Goal: Information Seeking & Learning: Learn about a topic

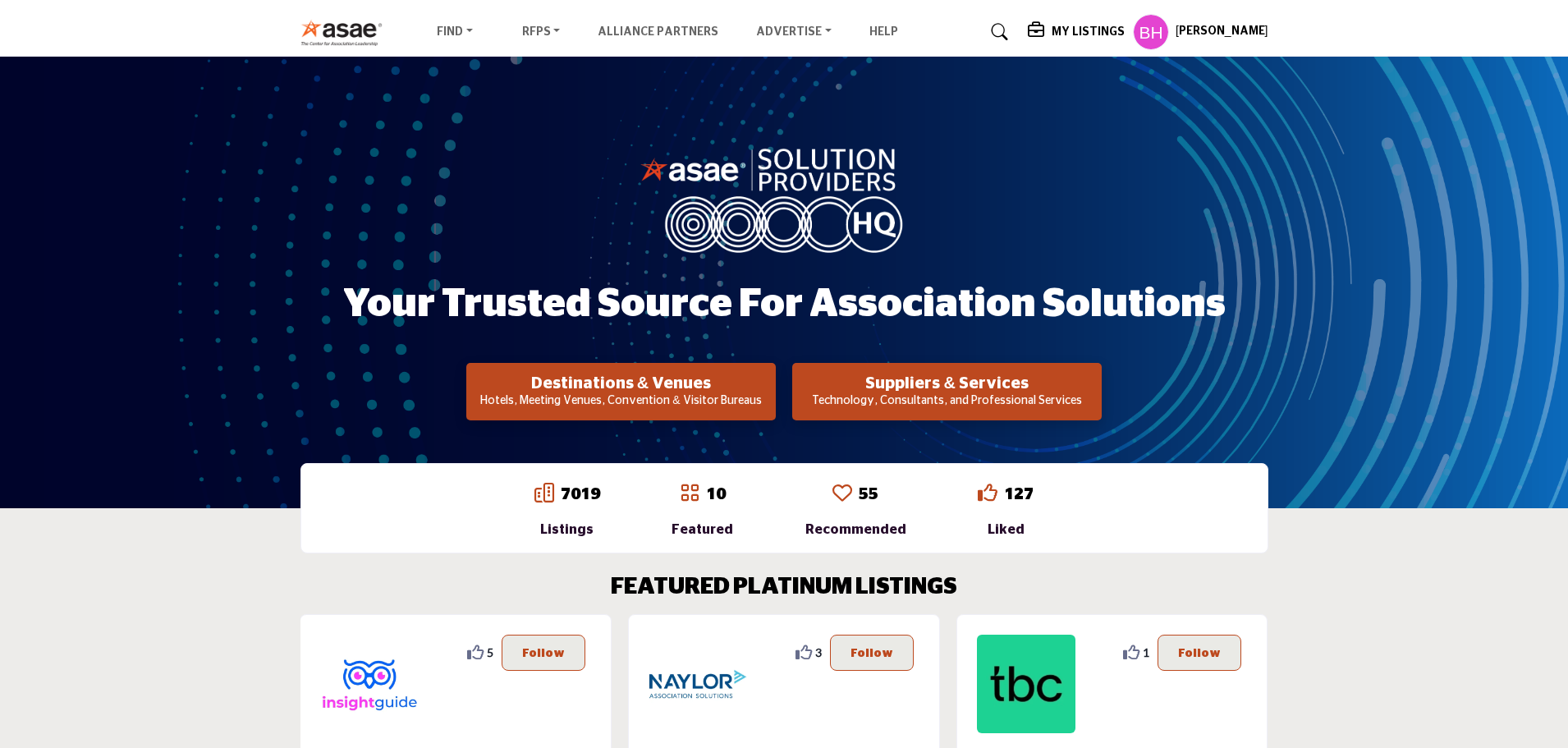
click at [1087, 36] on h5 "My Listings" at bounding box center [1089, 32] width 73 height 15
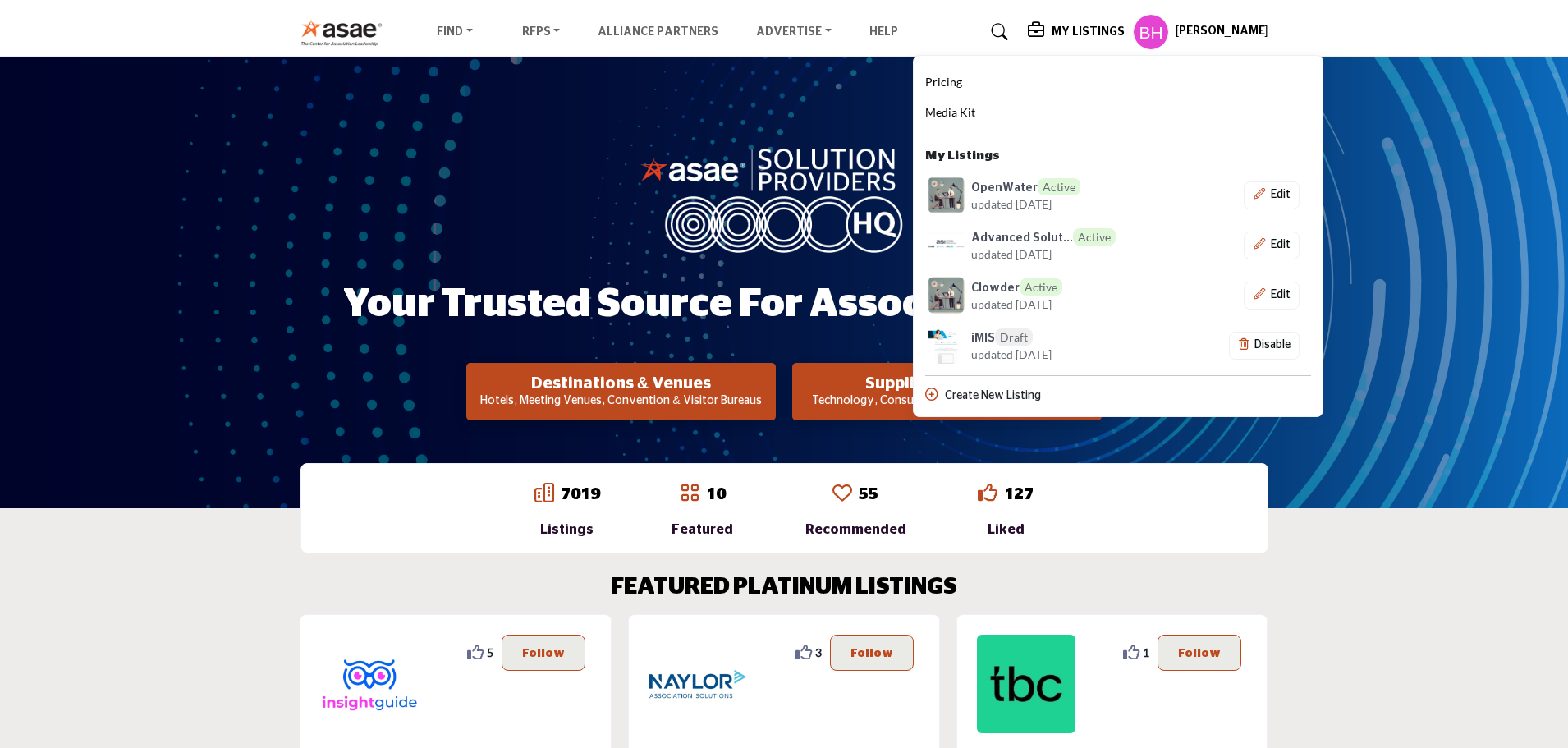
click at [960, 78] on span "Pricing" at bounding box center [944, 81] width 37 height 14
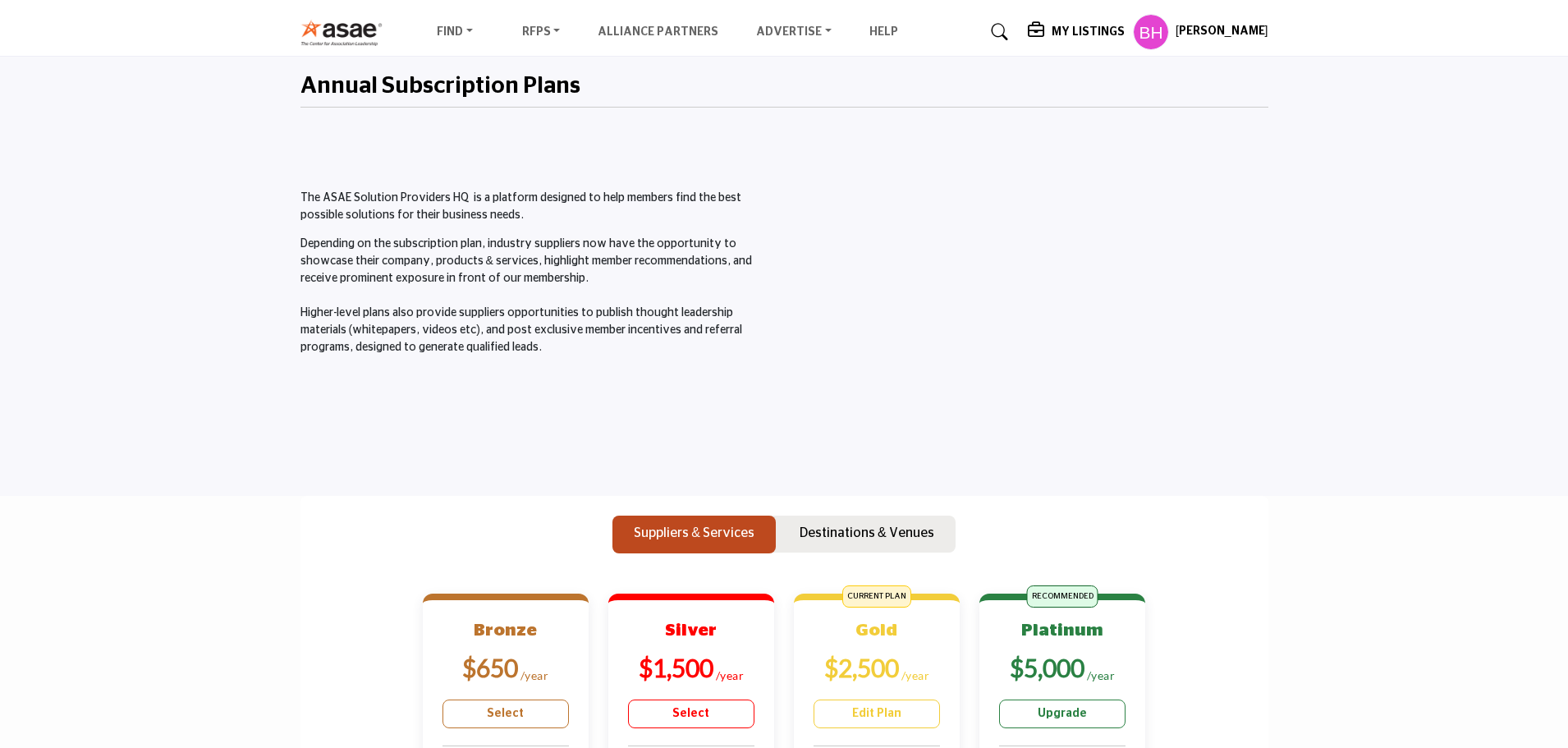
click at [1090, 36] on h5 "My Listings" at bounding box center [1089, 32] width 73 height 15
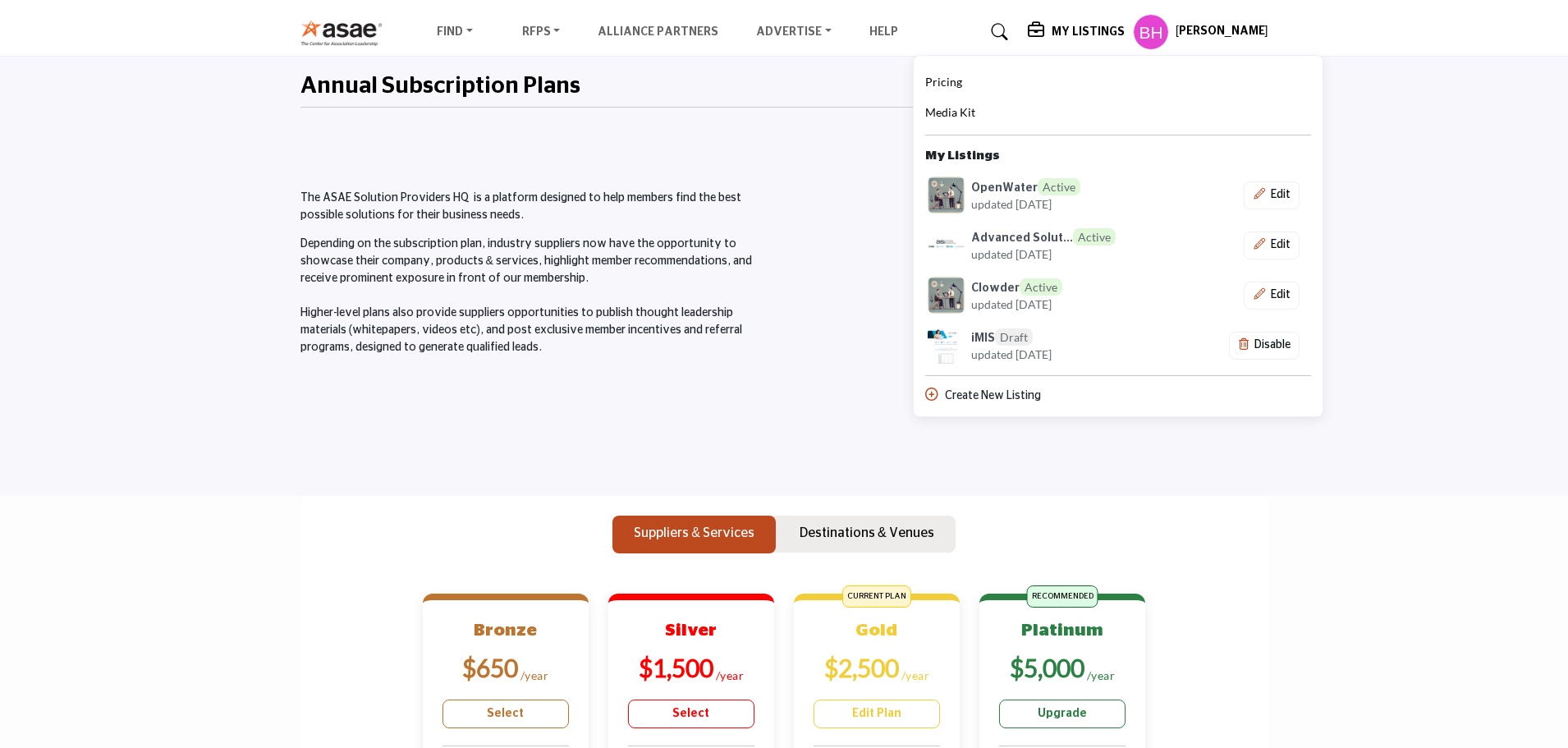
click at [1015, 245] on span "updated [DATE]" at bounding box center [1011, 254] width 80 height 17
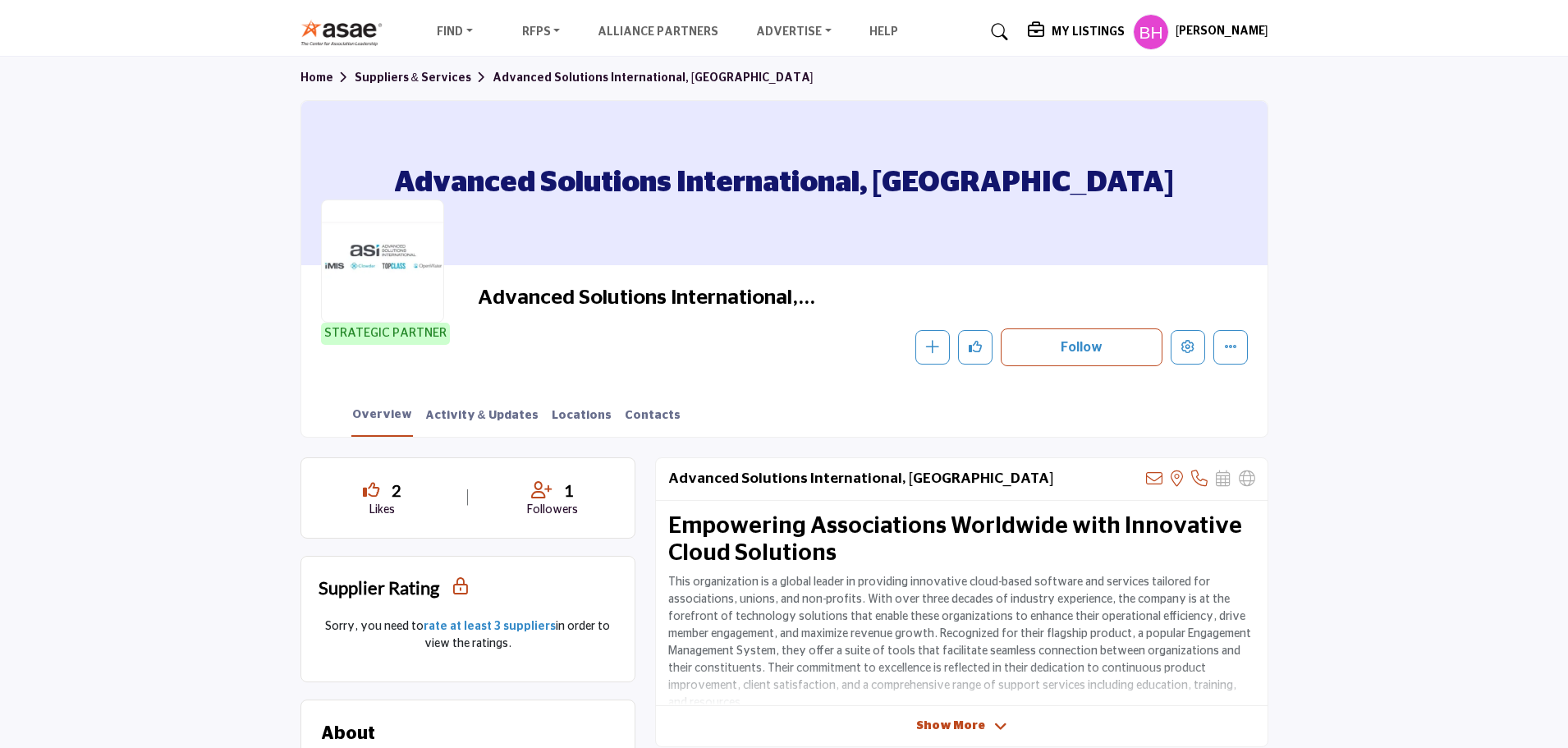
click at [1082, 31] on h5 "My Listings" at bounding box center [1089, 32] width 73 height 15
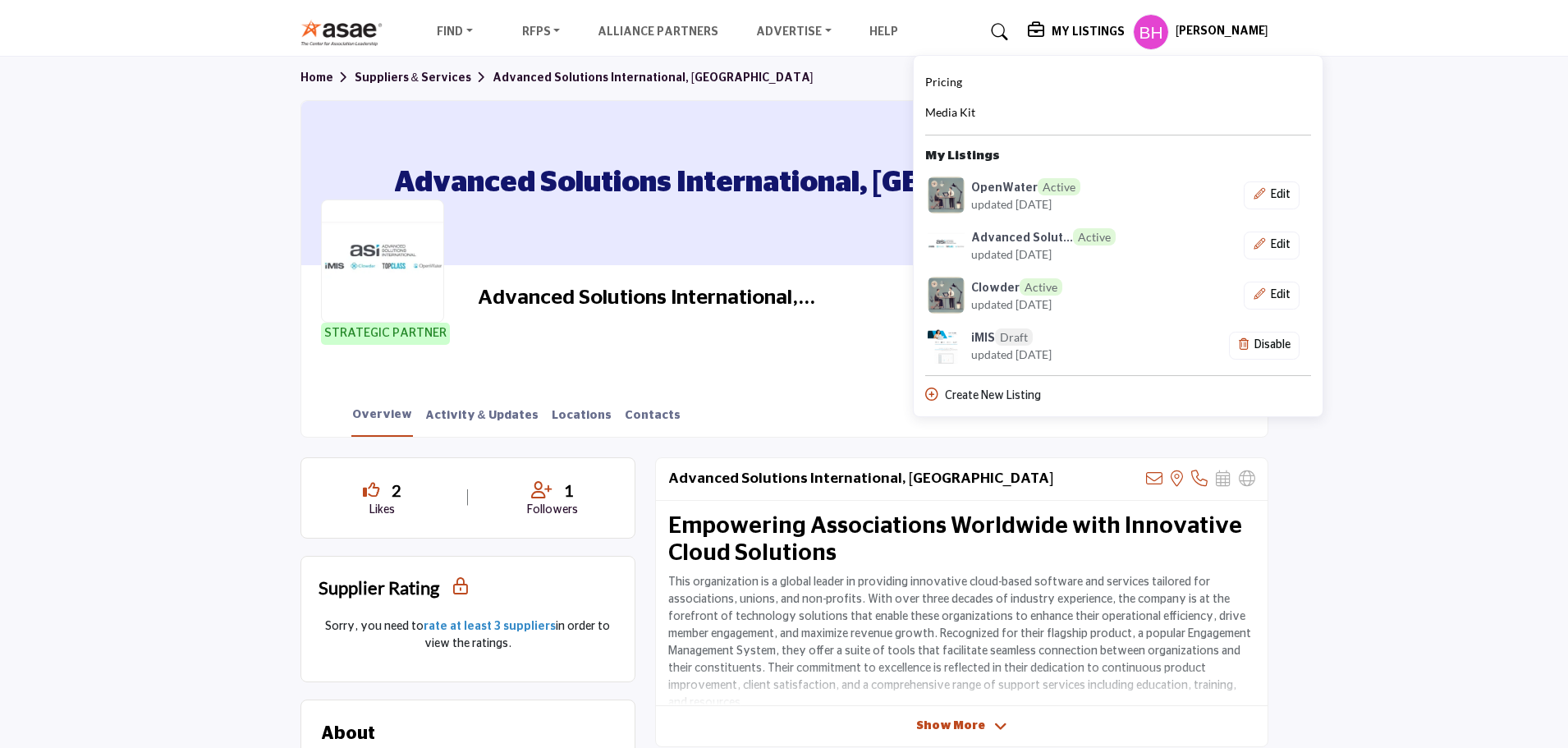
click at [962, 81] on span "Pricing" at bounding box center [944, 81] width 37 height 14
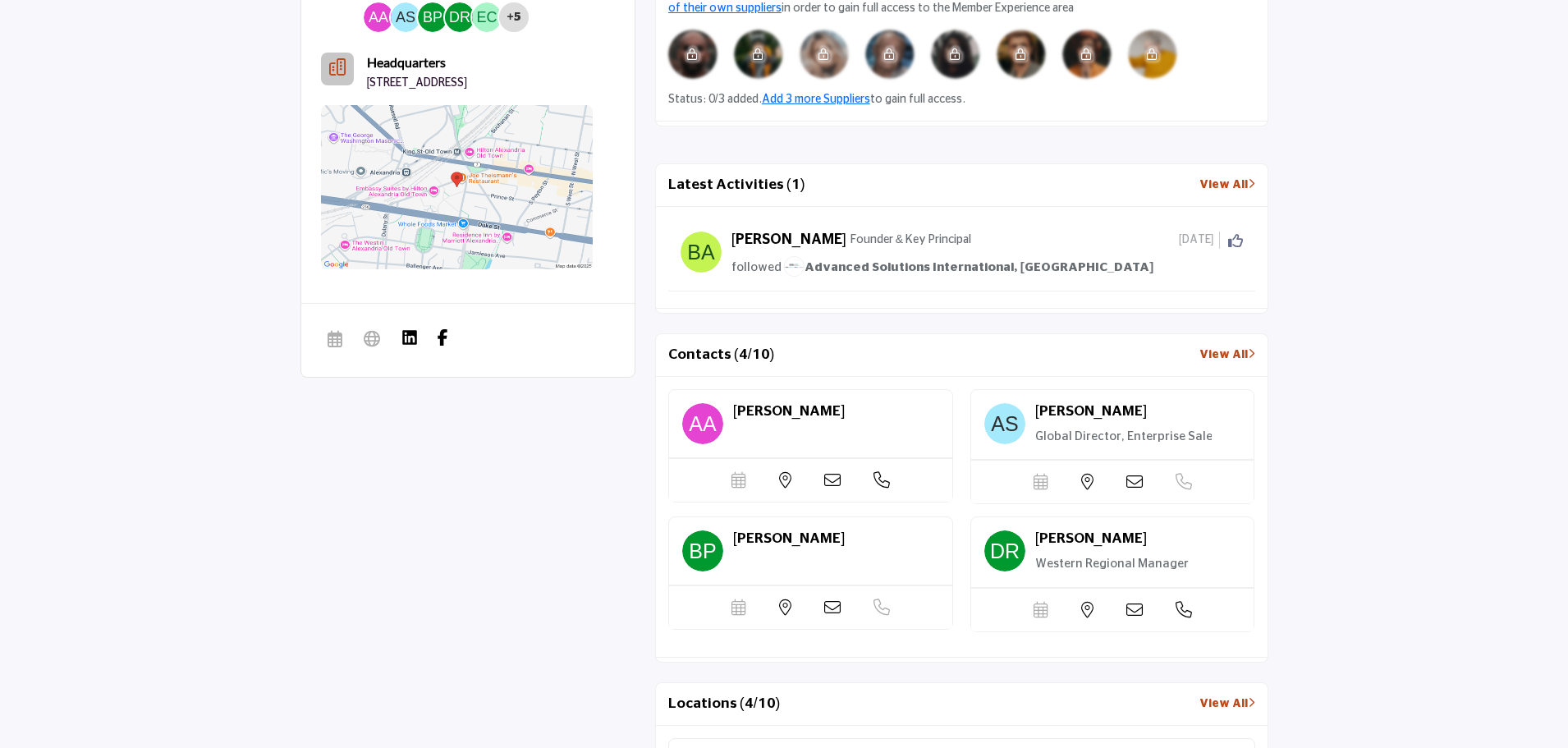
scroll to position [1067, 0]
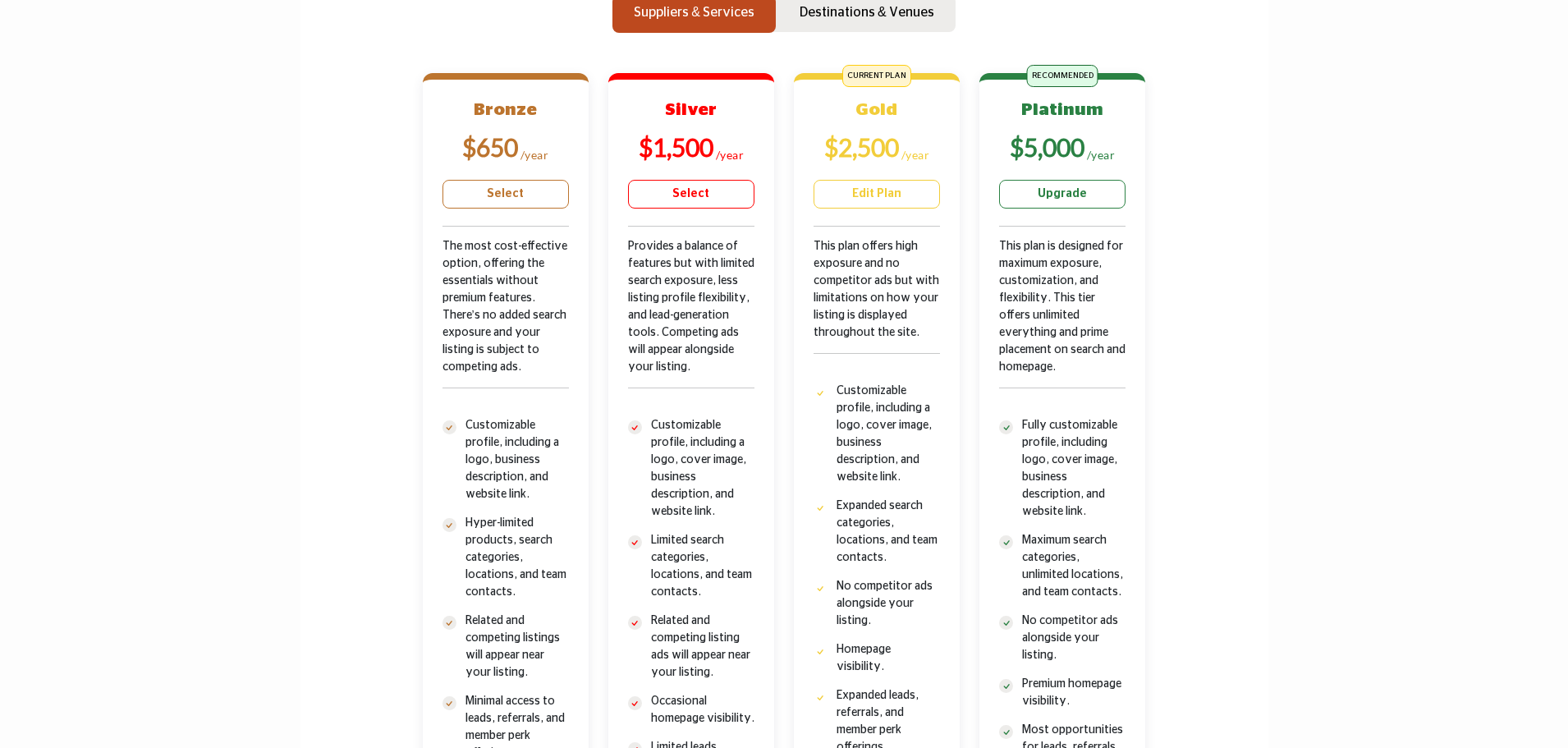
scroll to position [497, 0]
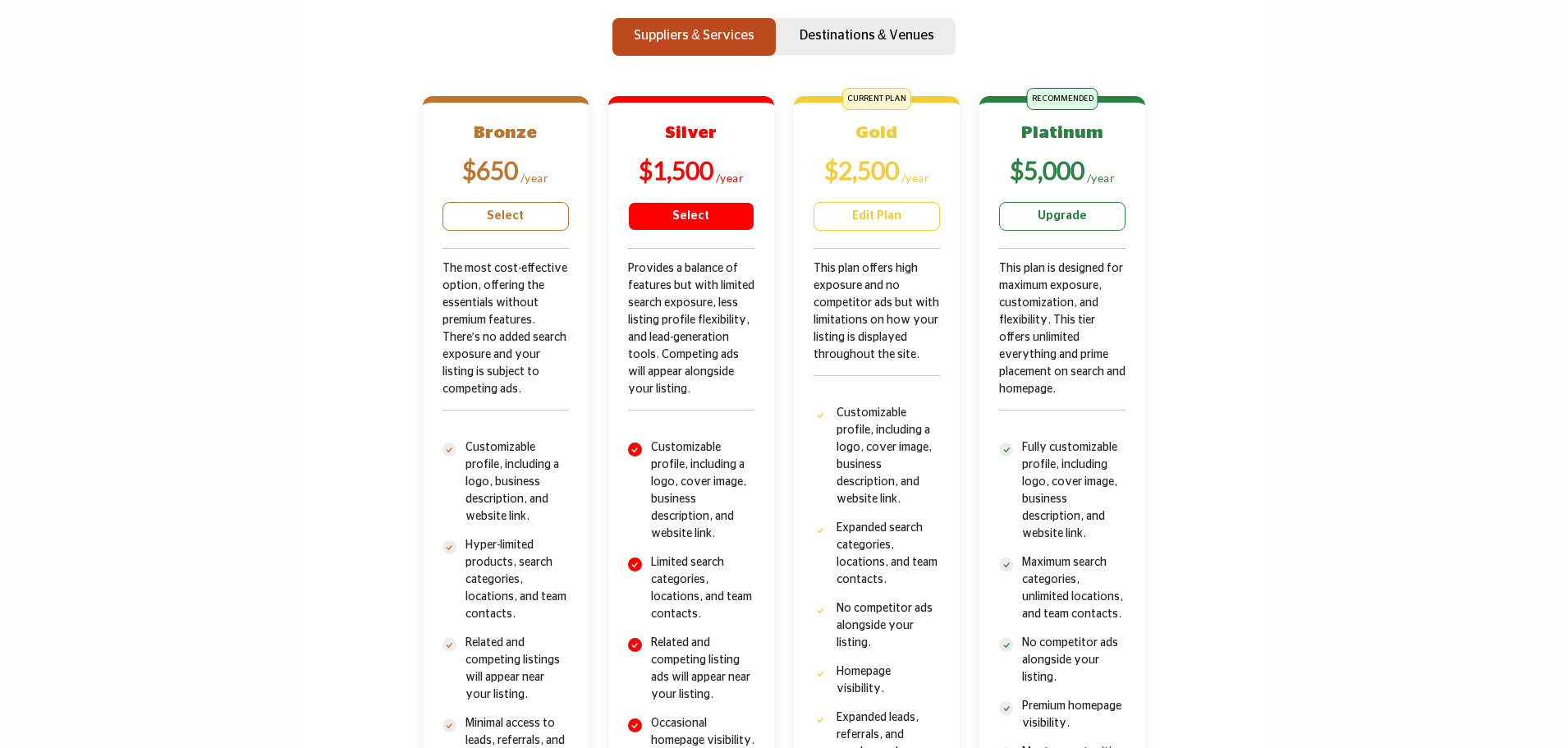
click at [659, 212] on link "Select" at bounding box center [691, 216] width 127 height 29
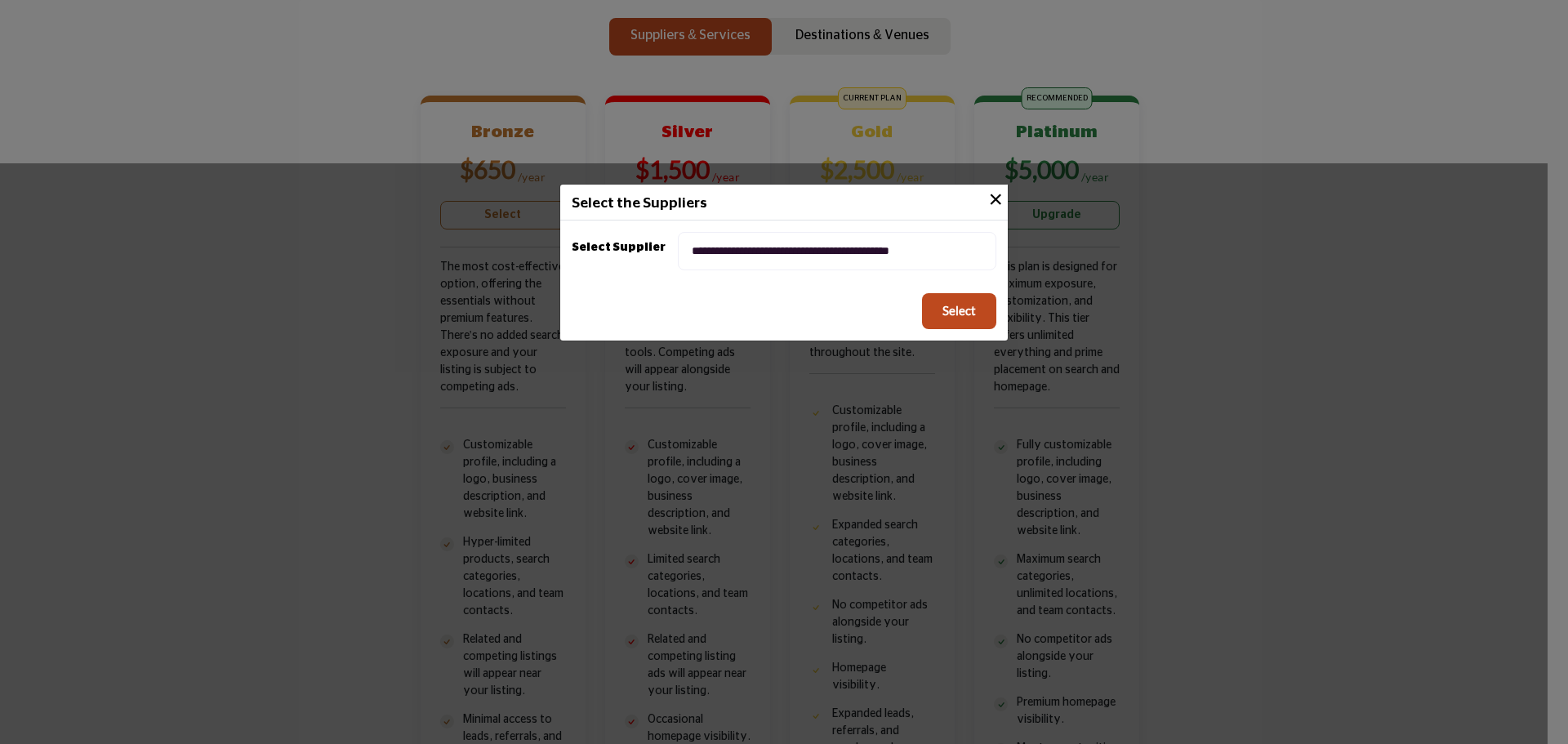
click at [990, 205] on button "×" at bounding box center [996, 199] width 24 height 31
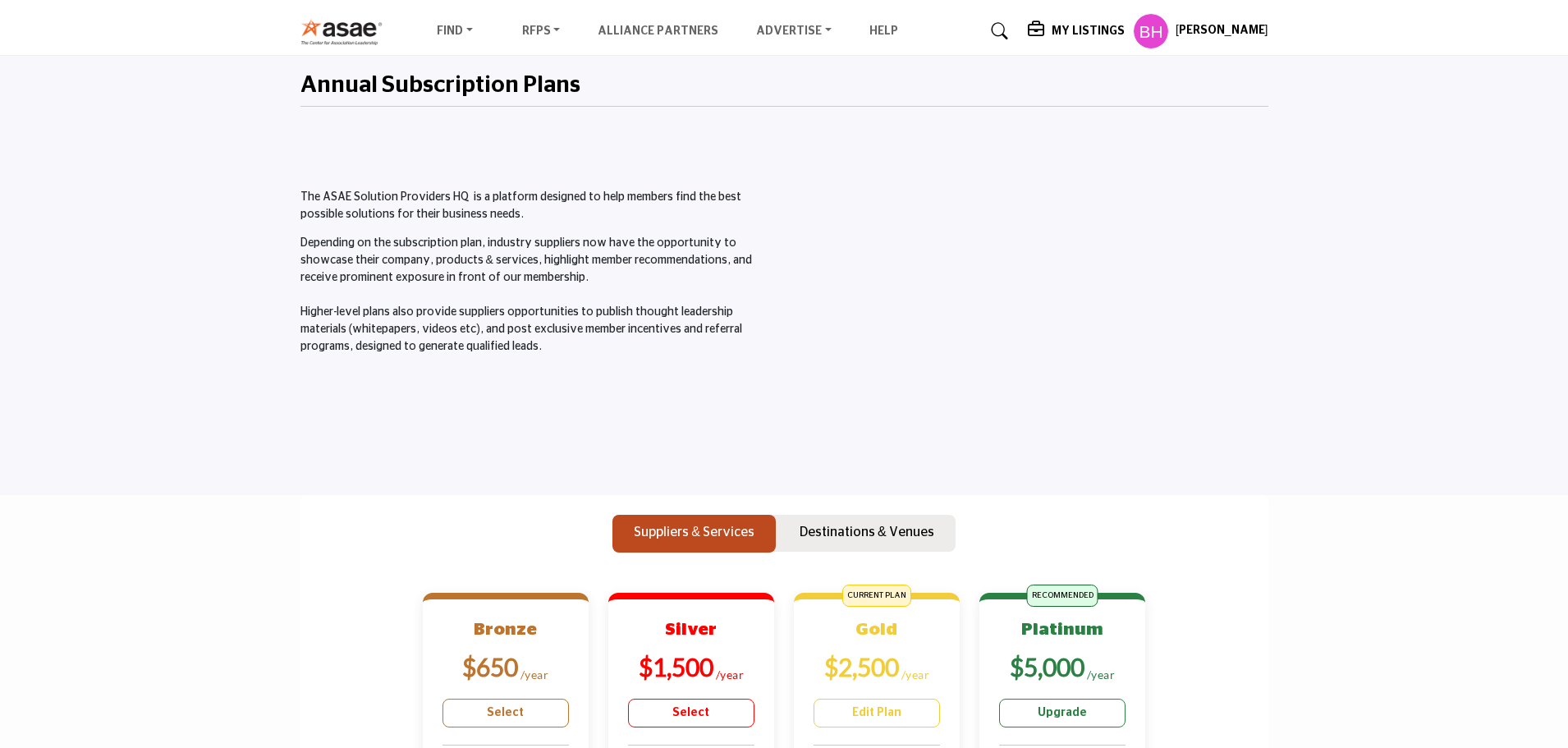
scroll to position [0, 0]
click at [0, 0] on link "Suppliers & Services" at bounding box center [0, 0] width 0 height 0
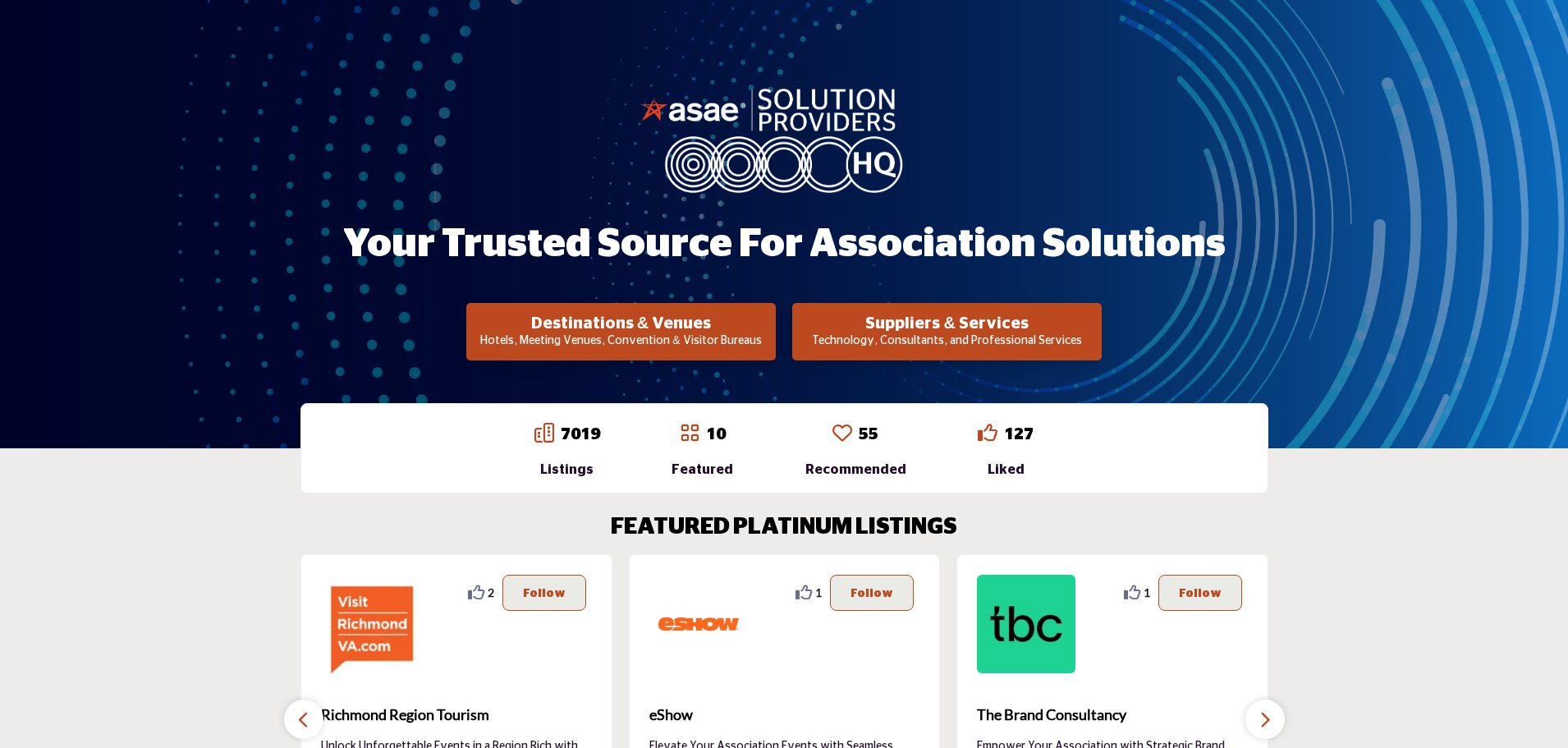
scroll to position [246, 0]
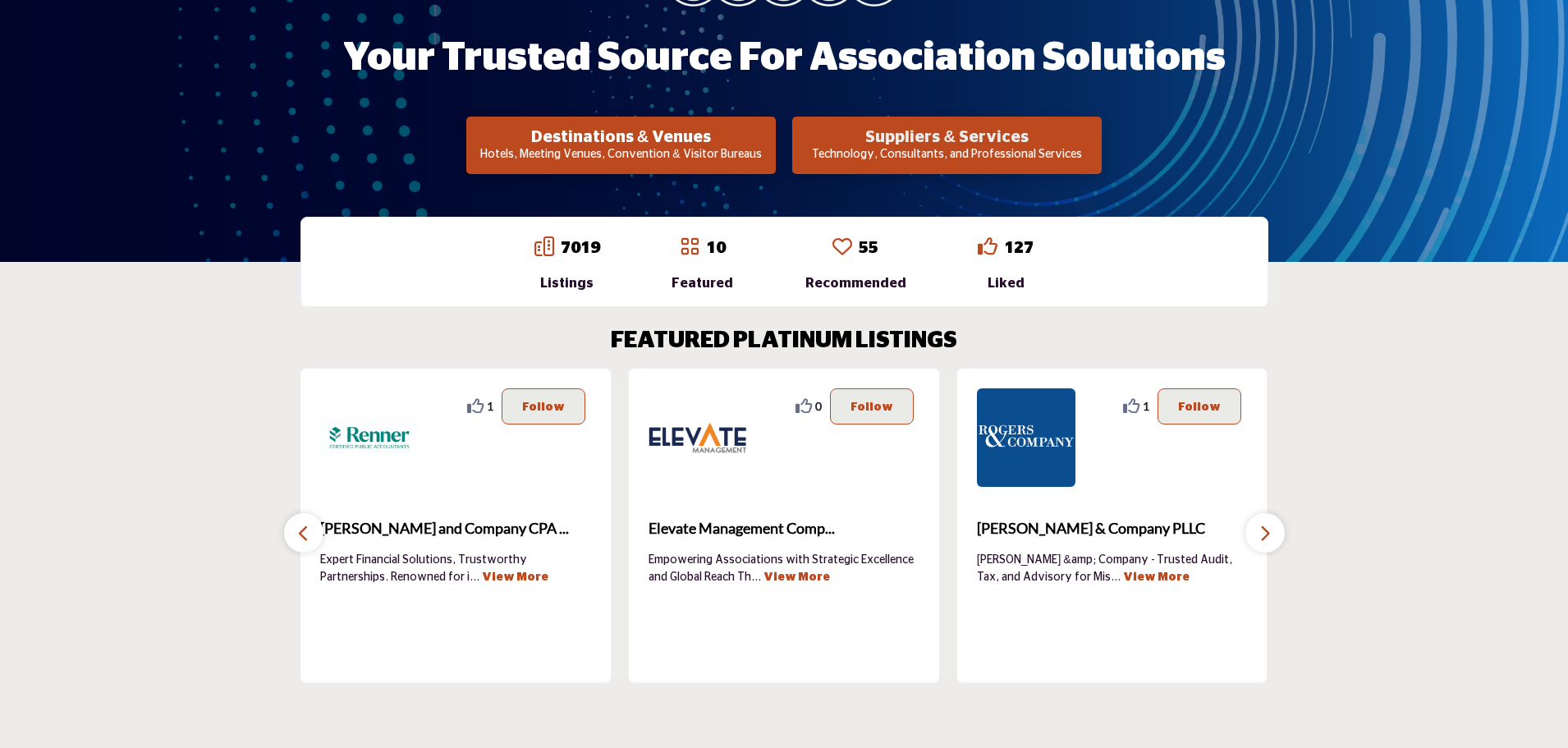
click at [920, 142] on h2 "Suppliers & Services" at bounding box center [947, 136] width 299 height 20
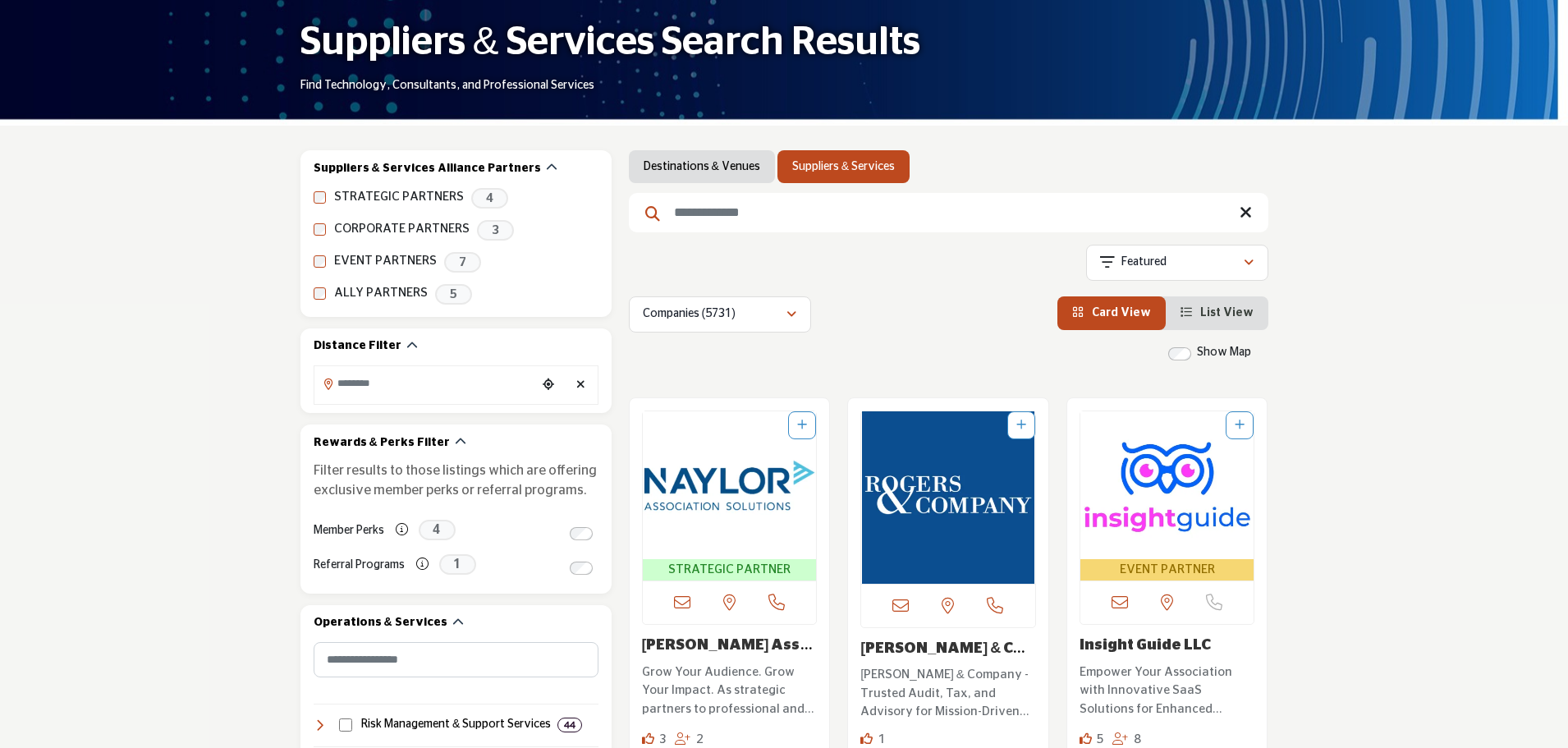
scroll to position [82, 0]
